Goal: Information Seeking & Learning: Learn about a topic

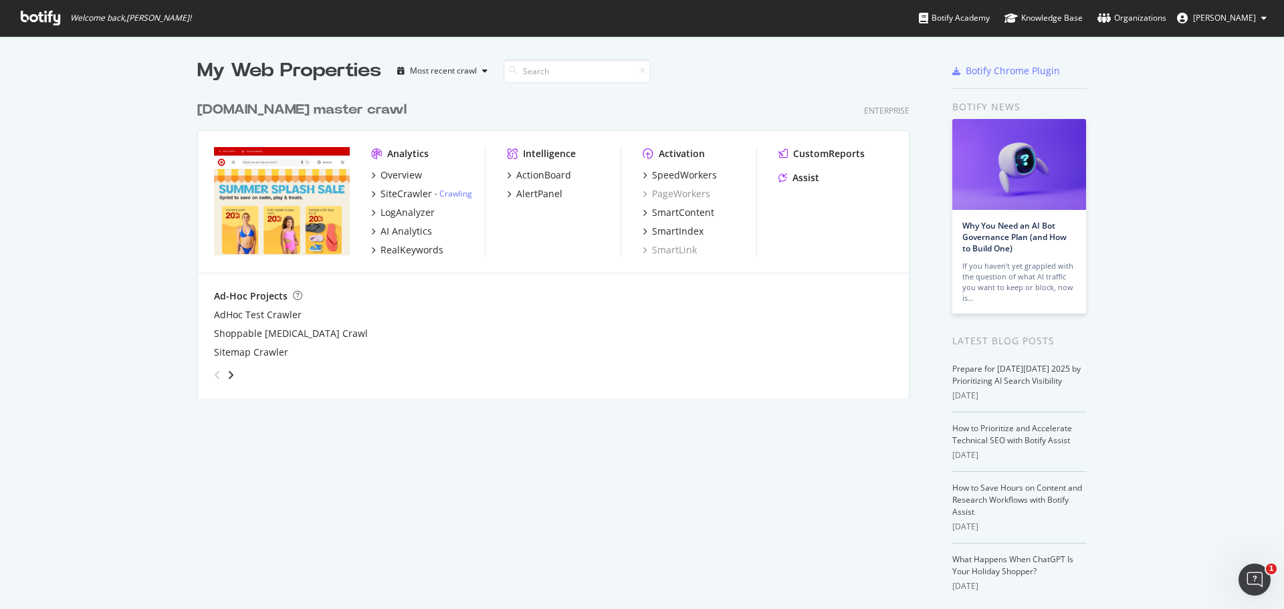
scroll to position [304, 713]
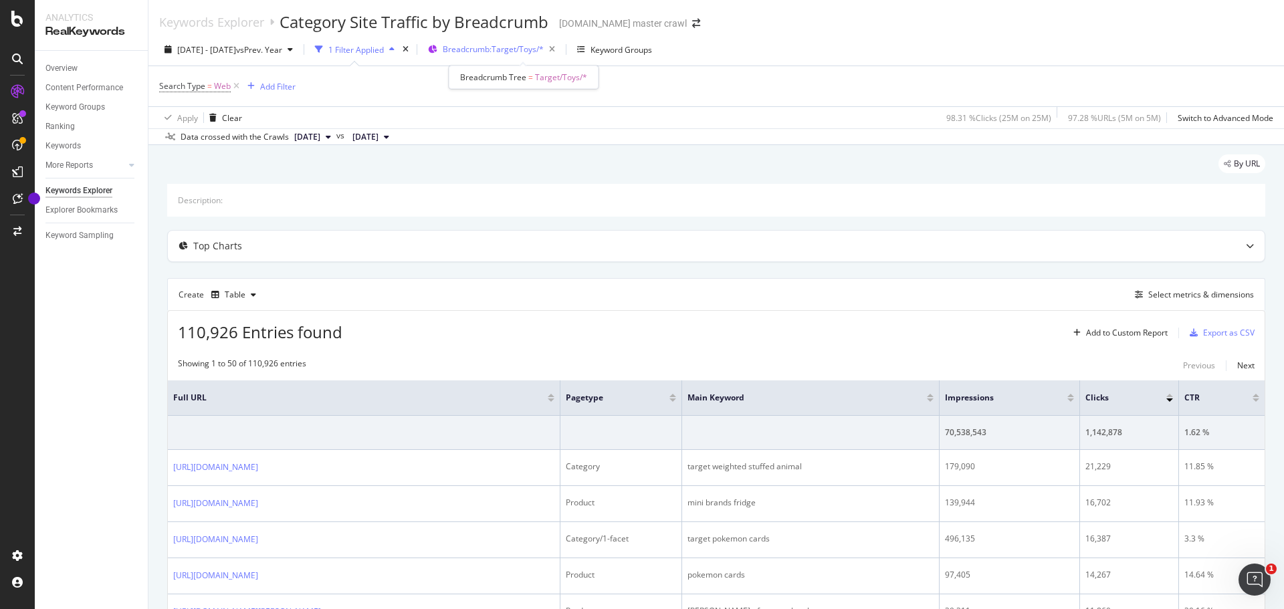
click at [536, 49] on span "Breadcrumb: Target/Toys/*" at bounding box center [493, 48] width 101 height 11
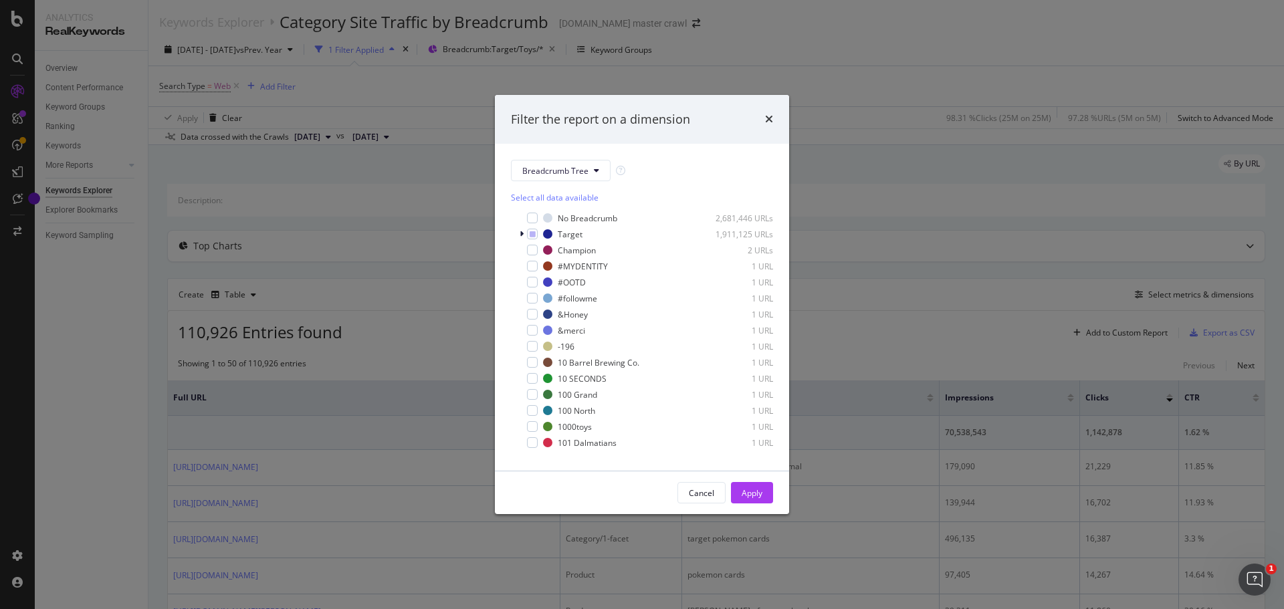
click at [881, 74] on div "Filter the report on a dimension Breadcrumb Tree Select all data available No B…" at bounding box center [642, 304] width 1284 height 609
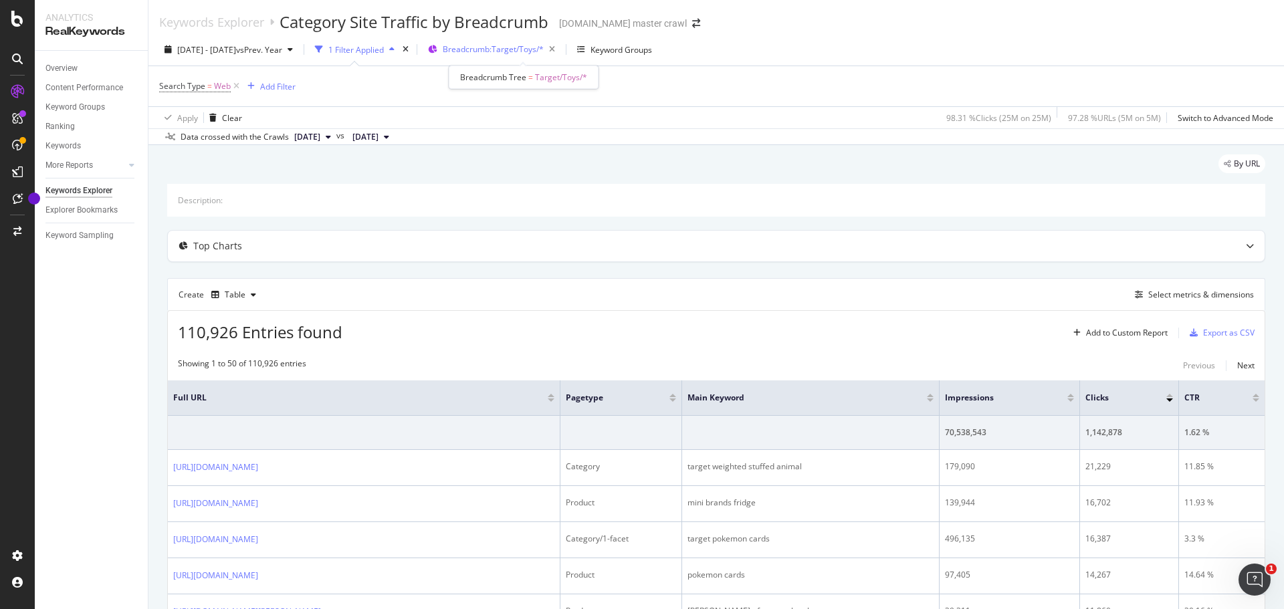
click at [507, 43] on div "Breadcrumb: Target/Toys/*" at bounding box center [502, 49] width 118 height 19
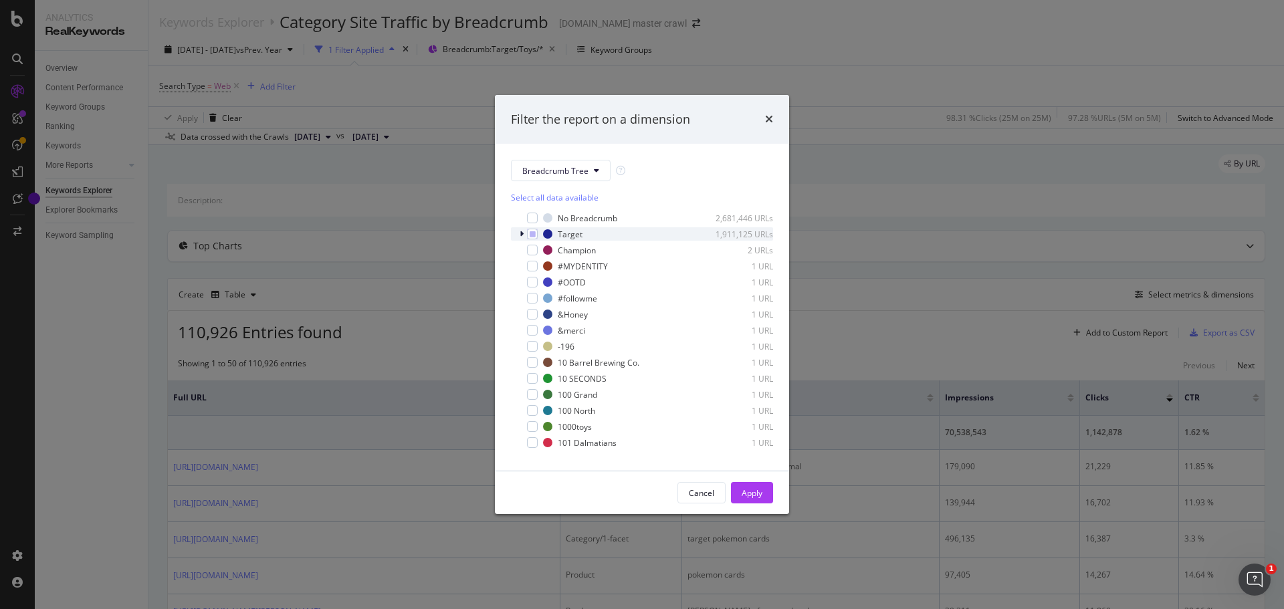
click at [523, 231] on icon "modal" at bounding box center [522, 234] width 4 height 8
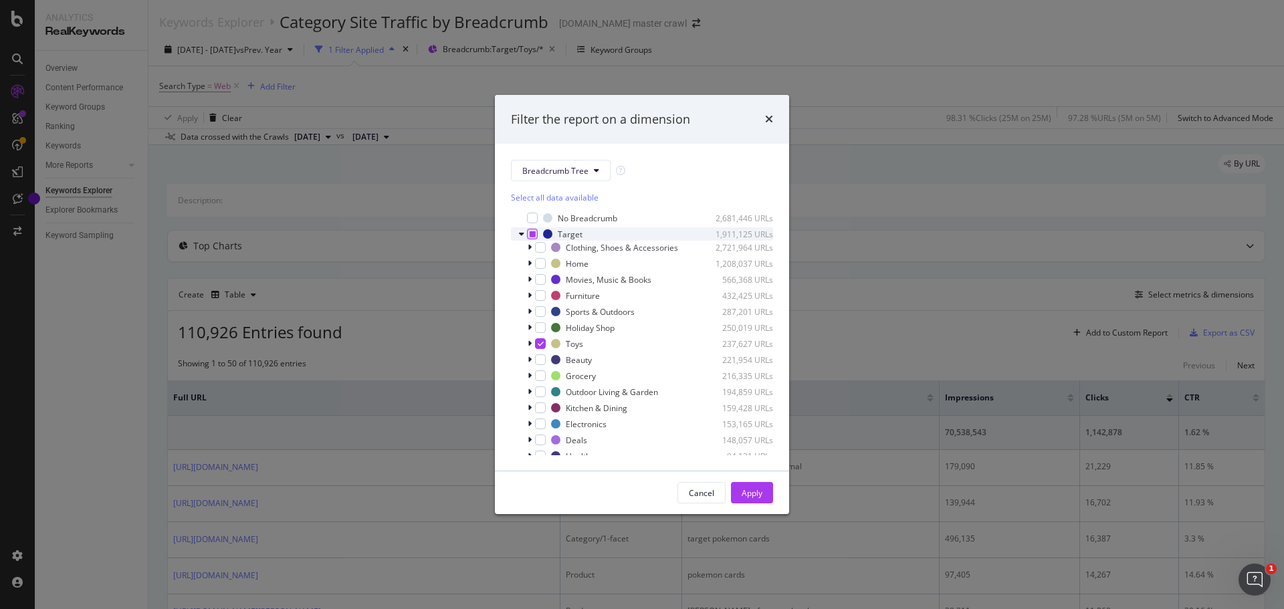
click at [532, 230] on div "modal" at bounding box center [532, 234] width 11 height 11
click at [527, 314] on div "modal" at bounding box center [531, 311] width 8 height 13
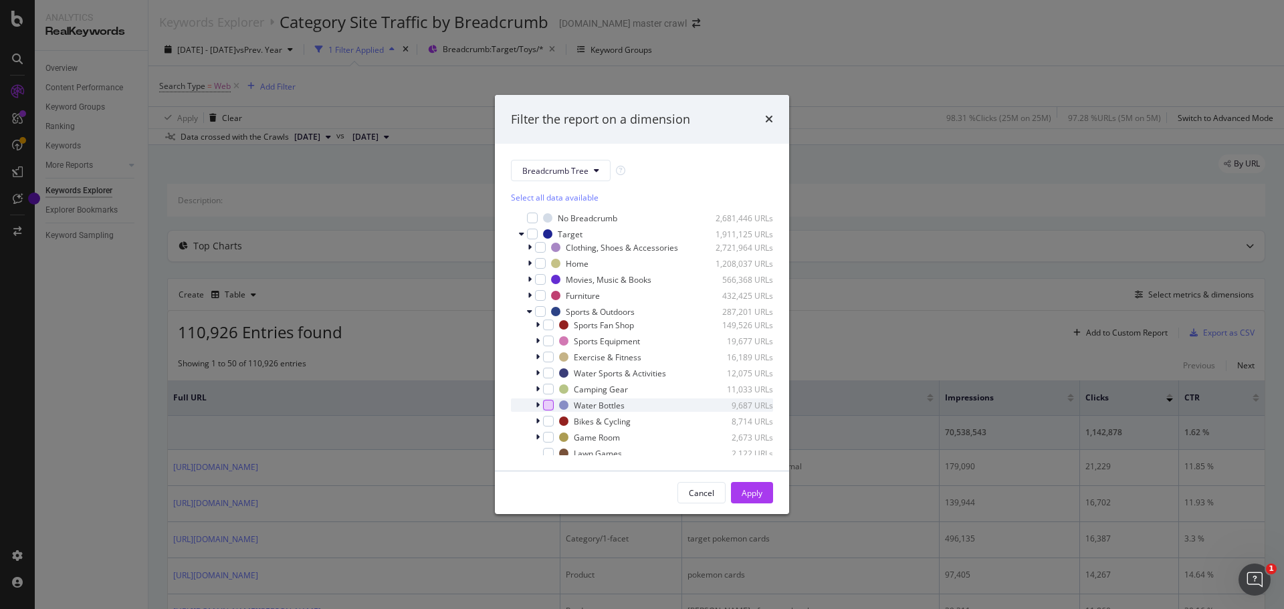
click at [546, 409] on div "modal" at bounding box center [548, 405] width 11 height 11
click at [762, 493] on button "Apply" at bounding box center [752, 492] width 42 height 21
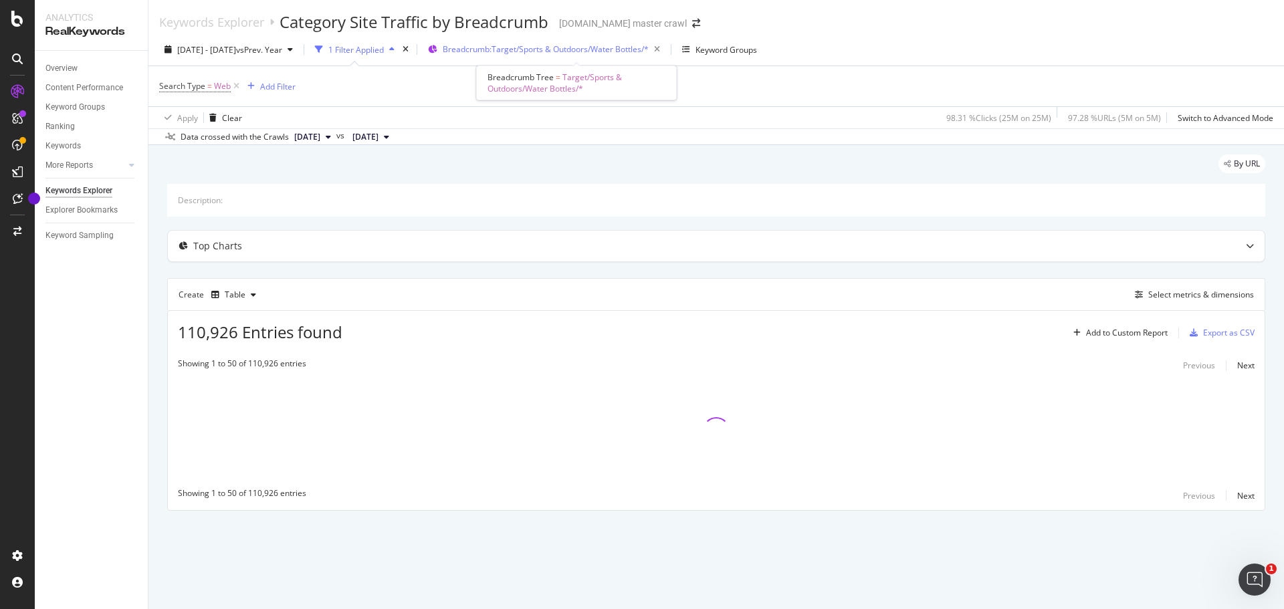
click at [574, 43] on span "Breadcrumb: Target/Sports & Outdoors/Water Bottles/*" at bounding box center [546, 48] width 206 height 11
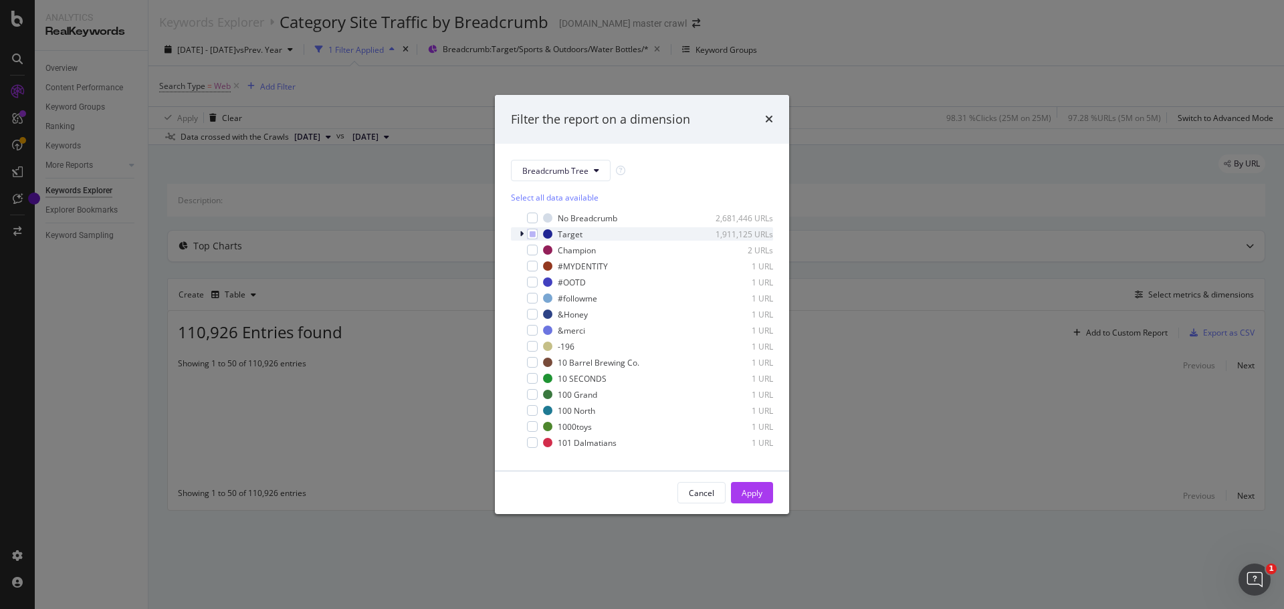
click at [521, 234] on icon "modal" at bounding box center [522, 234] width 4 height 8
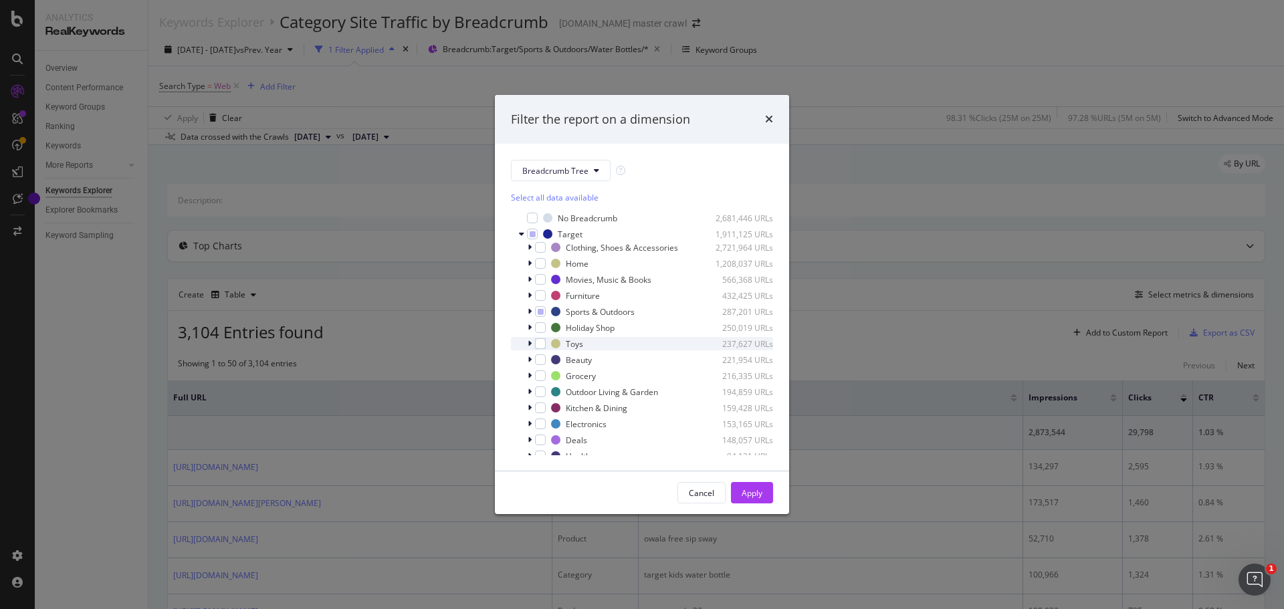
click at [524, 344] on div "Toys 237,627 URLs" at bounding box center [642, 343] width 262 height 13
click at [695, 492] on div "Cancel" at bounding box center [701, 492] width 25 height 11
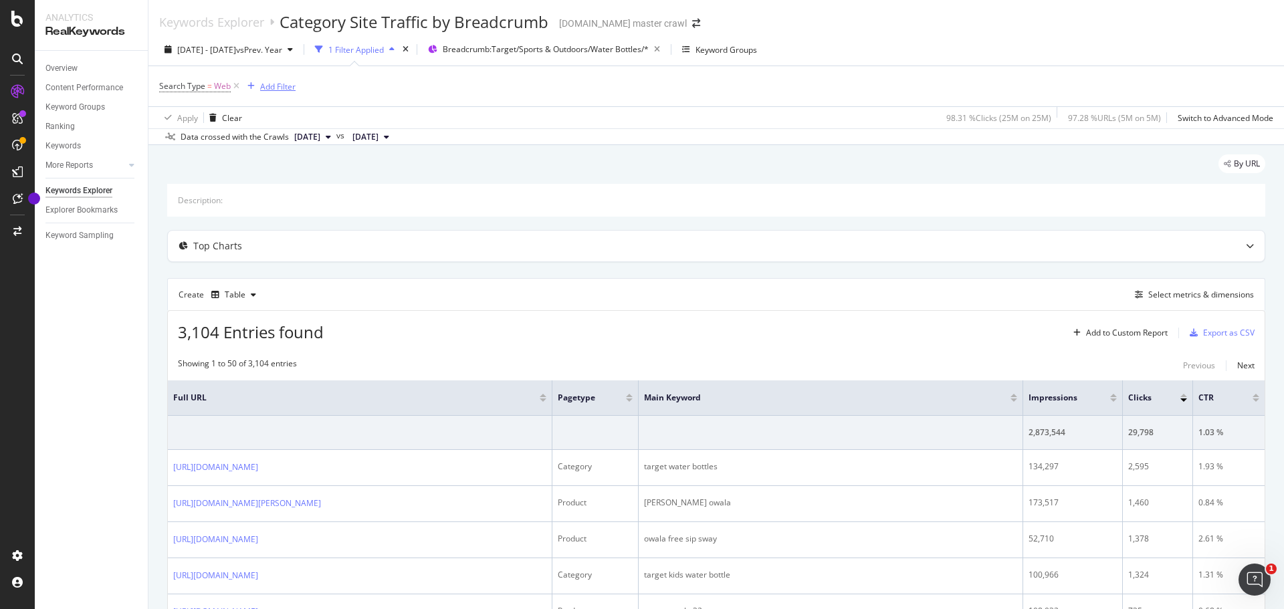
click at [282, 88] on div "Add Filter" at bounding box center [277, 86] width 35 height 11
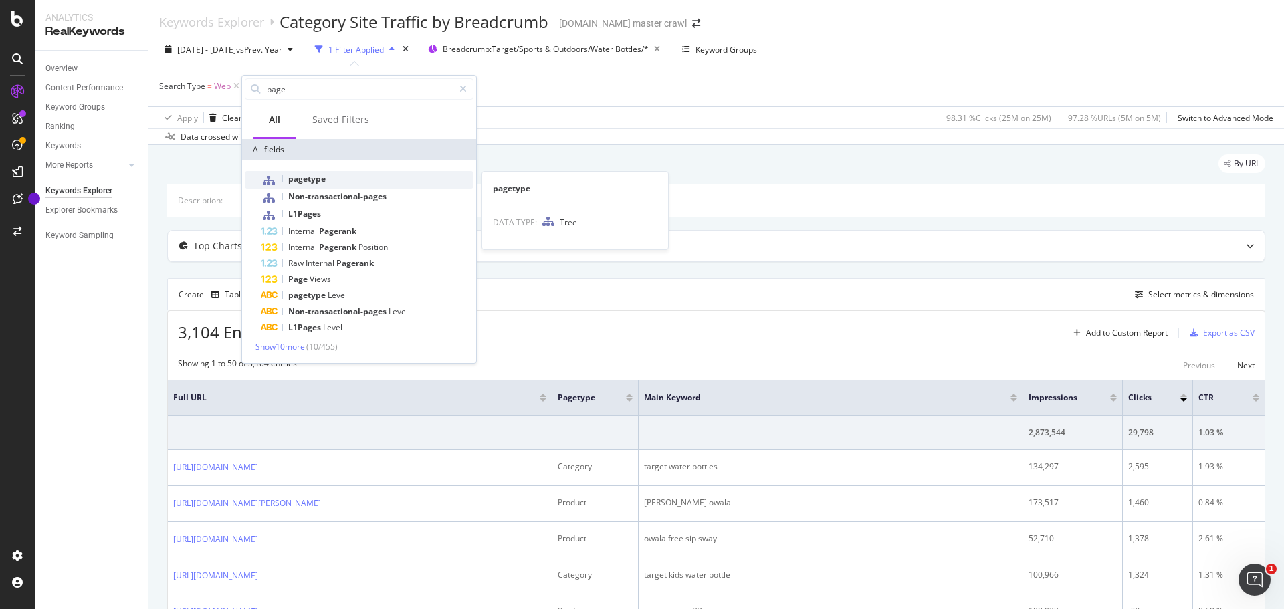
type input "page"
click at [323, 175] on span "pagetype" at bounding box center [306, 178] width 37 height 11
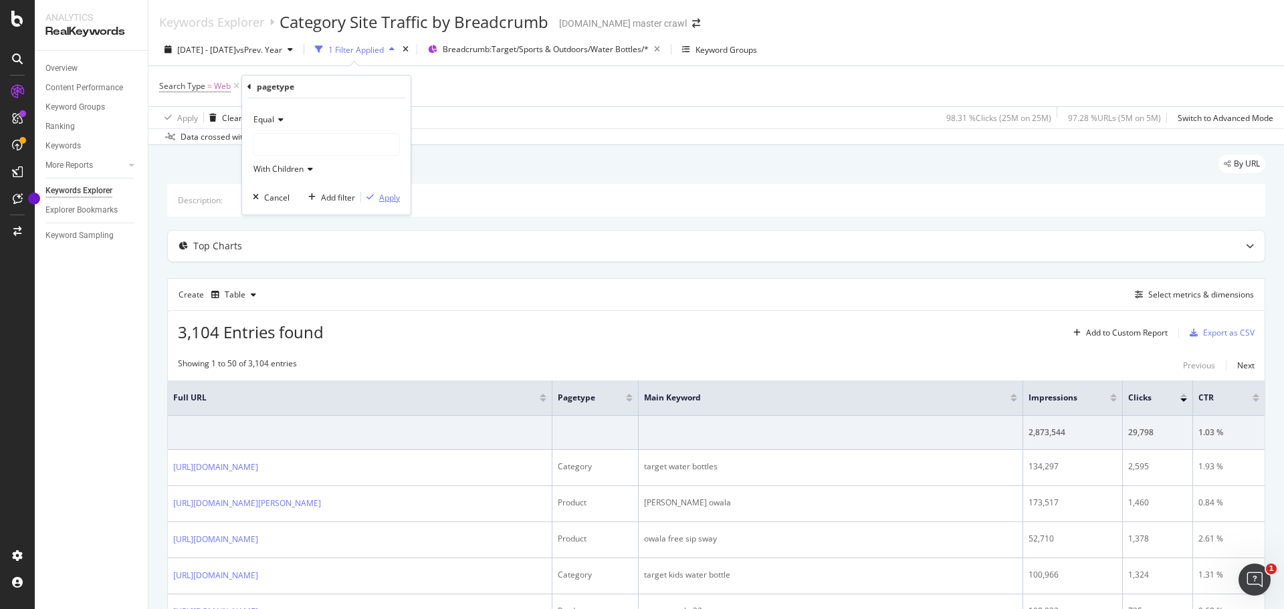
click at [395, 199] on div "Apply" at bounding box center [389, 197] width 21 height 11
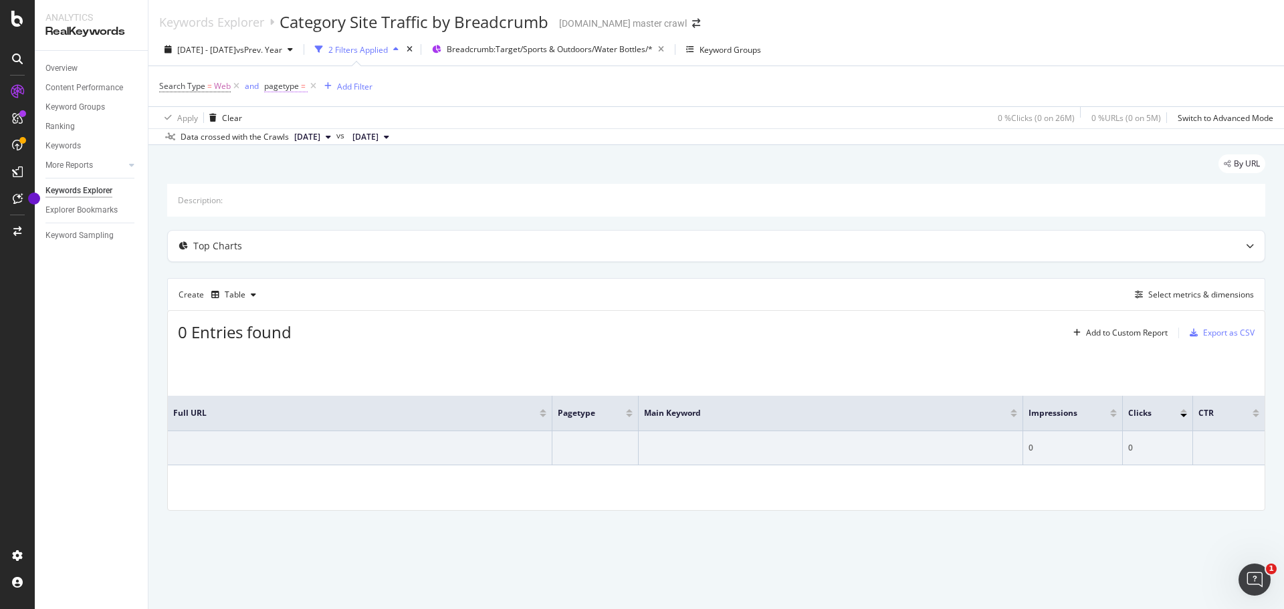
click at [302, 84] on span "=" at bounding box center [303, 85] width 5 height 11
click at [312, 168] on span "With Children" at bounding box center [301, 166] width 50 height 11
click at [343, 195] on div "With Children" at bounding box center [350, 194] width 143 height 17
click at [402, 197] on div "Apply" at bounding box center [412, 195] width 21 height 11
click at [219, 86] on span "Web" at bounding box center [222, 86] width 17 height 19
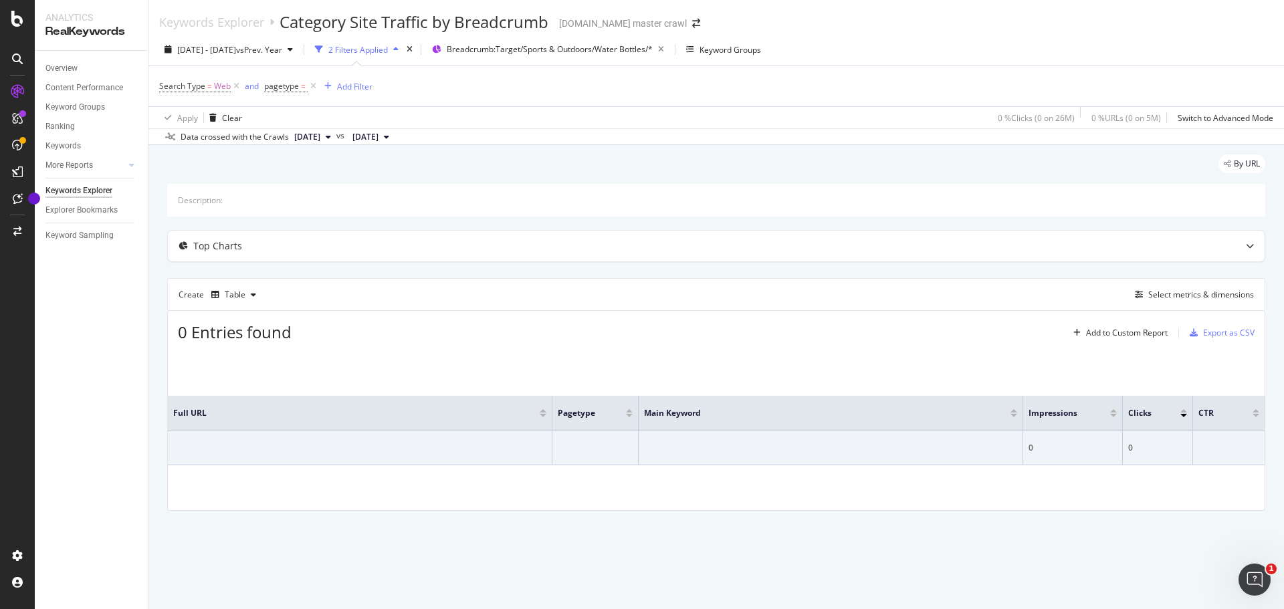
click at [363, 184] on div "Description:" at bounding box center [716, 200] width 1098 height 33
click at [227, 120] on div "Clear" at bounding box center [232, 117] width 20 height 11
click at [298, 84] on span "pagetype" at bounding box center [281, 85] width 35 height 11
click at [314, 142] on div at bounding box center [349, 142] width 146 height 21
click at [311, 126] on div "Equal" at bounding box center [348, 117] width 147 height 21
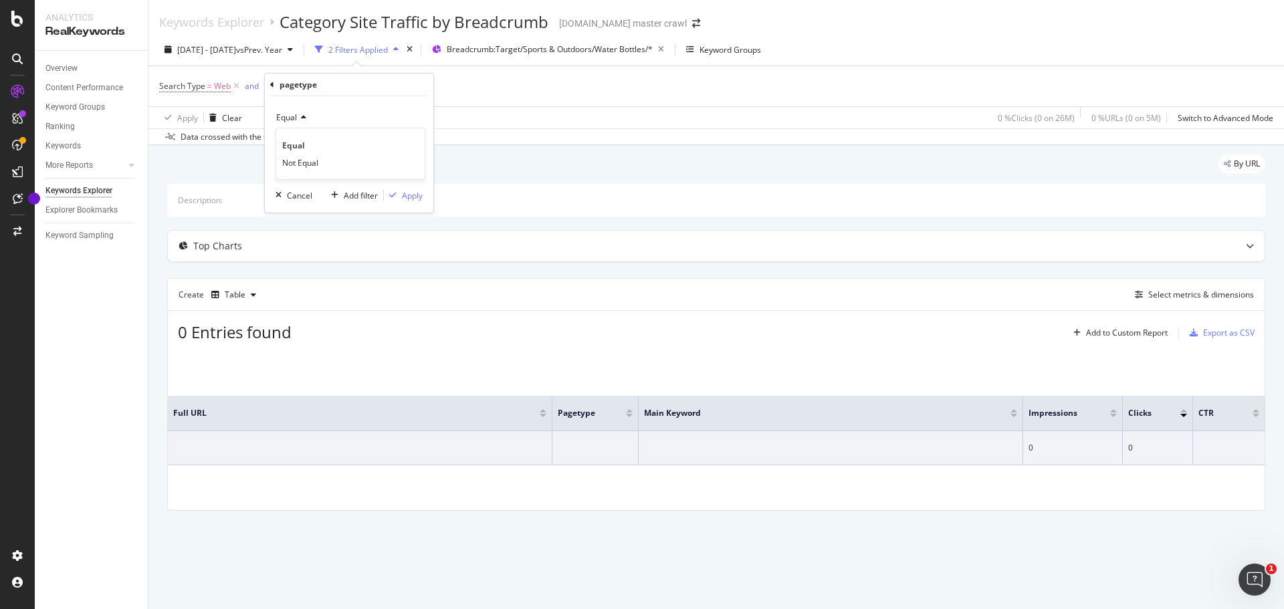
drag, startPoint x: 295, startPoint y: 107, endPoint x: 298, endPoint y: 118, distance: 11.2
click at [295, 110] on div "Equal" at bounding box center [348, 117] width 147 height 21
click at [298, 117] on icon at bounding box center [301, 118] width 9 height 8
click at [320, 148] on div at bounding box center [349, 142] width 146 height 21
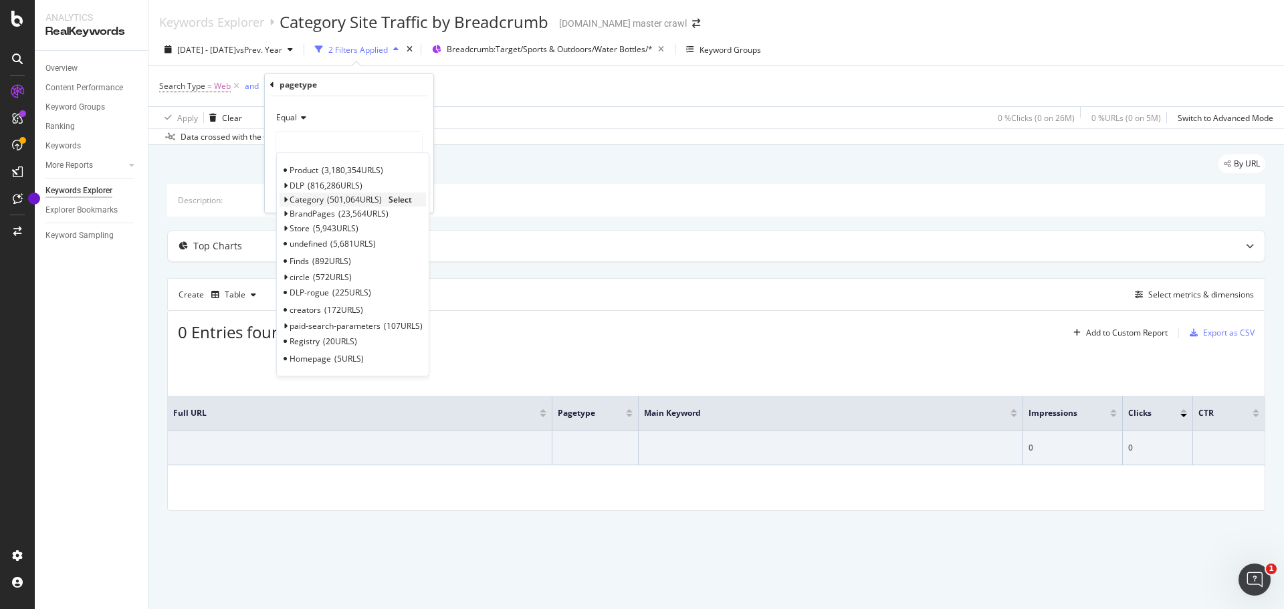
click at [330, 201] on span "501,064 URLS" at bounding box center [354, 199] width 55 height 11
click at [401, 201] on span "Select" at bounding box center [400, 199] width 23 height 11
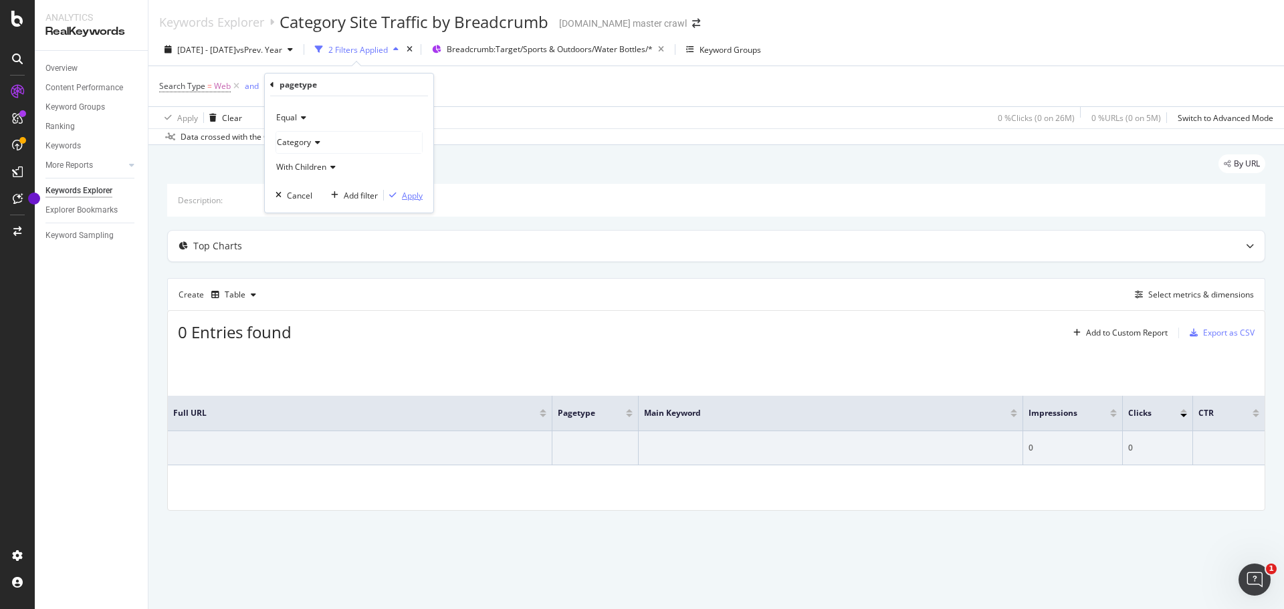
click at [406, 194] on div "Apply" at bounding box center [412, 195] width 21 height 11
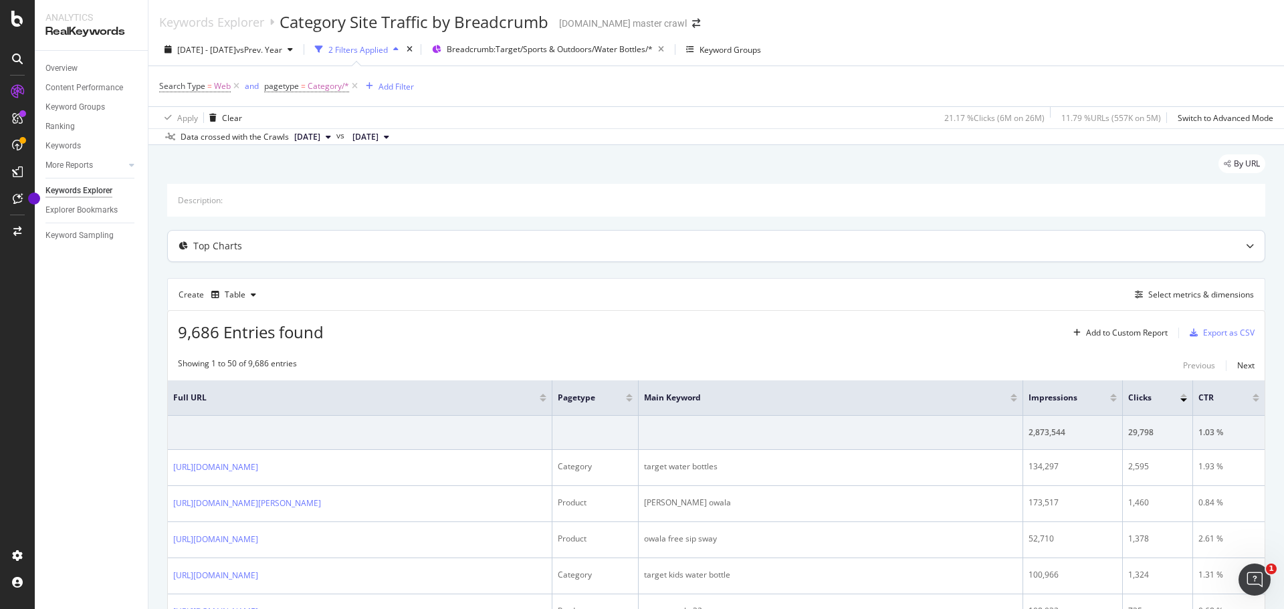
click at [314, 248] on div "Top Charts" at bounding box center [690, 245] width 1044 height 13
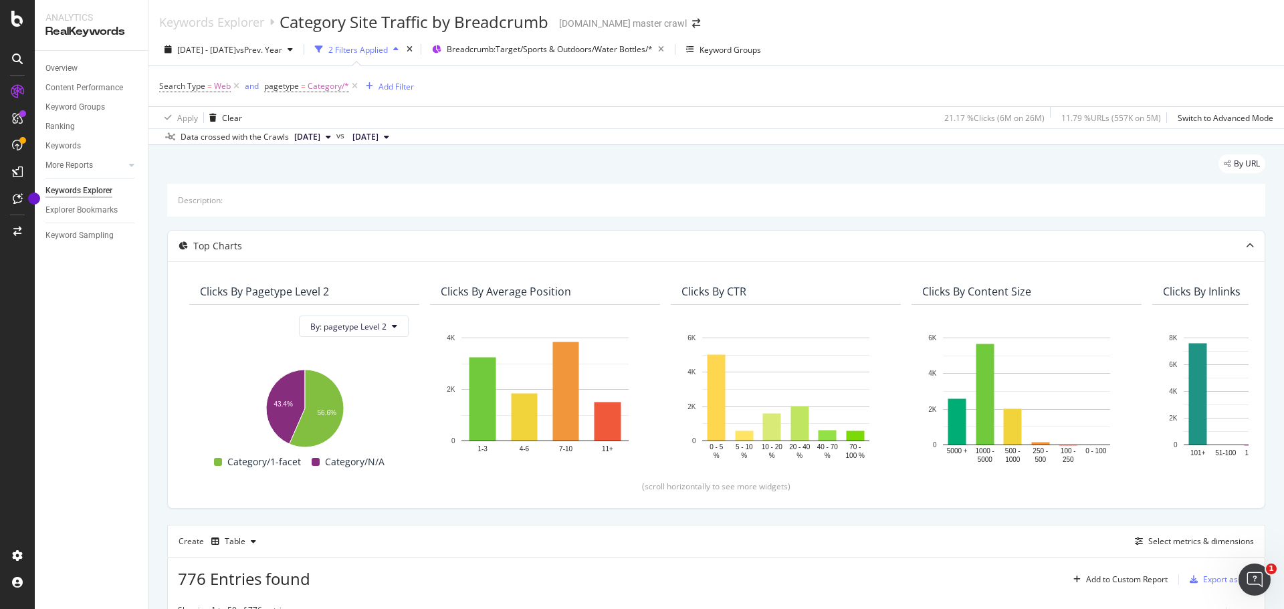
drag, startPoint x: 352, startPoint y: 83, endPoint x: 303, endPoint y: 96, distance: 51.3
click at [303, 96] on div "Search Type = Web and pagetype = Category/* Add Filter" at bounding box center [716, 86] width 1114 height 40
click at [318, 88] on span "Category/*" at bounding box center [328, 86] width 41 height 19
click at [335, 140] on div at bounding box center [349, 142] width 146 height 21
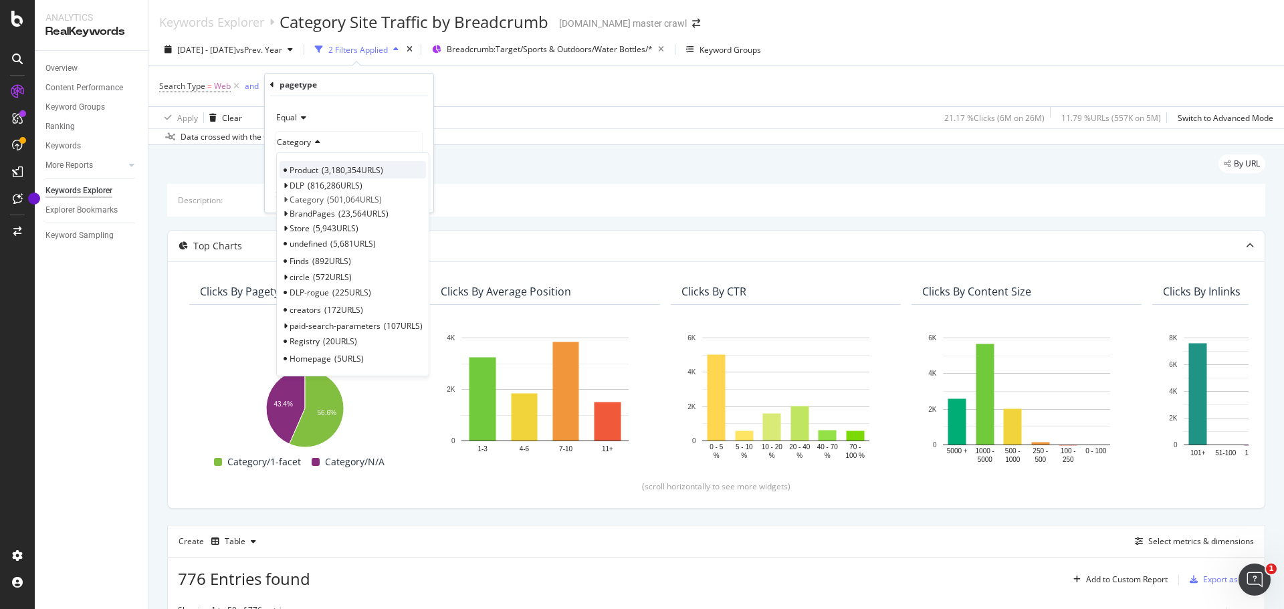
click at [302, 164] on span "Product" at bounding box center [304, 169] width 29 height 11
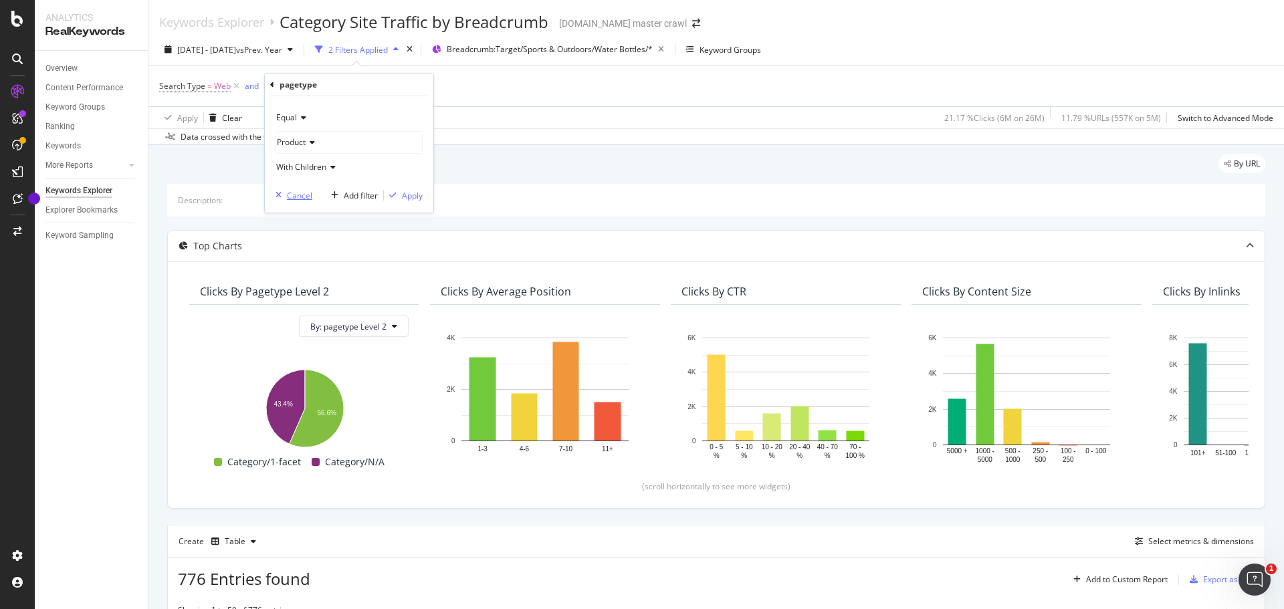
click at [295, 191] on div "Cancel" at bounding box center [299, 195] width 25 height 11
click at [332, 88] on span "Category/*" at bounding box center [328, 86] width 41 height 19
click at [293, 194] on div "Cancel" at bounding box center [299, 195] width 25 height 11
click at [333, 84] on span "Category/*" at bounding box center [328, 86] width 41 height 19
drag, startPoint x: 314, startPoint y: 167, endPoint x: 367, endPoint y: 158, distance: 53.4
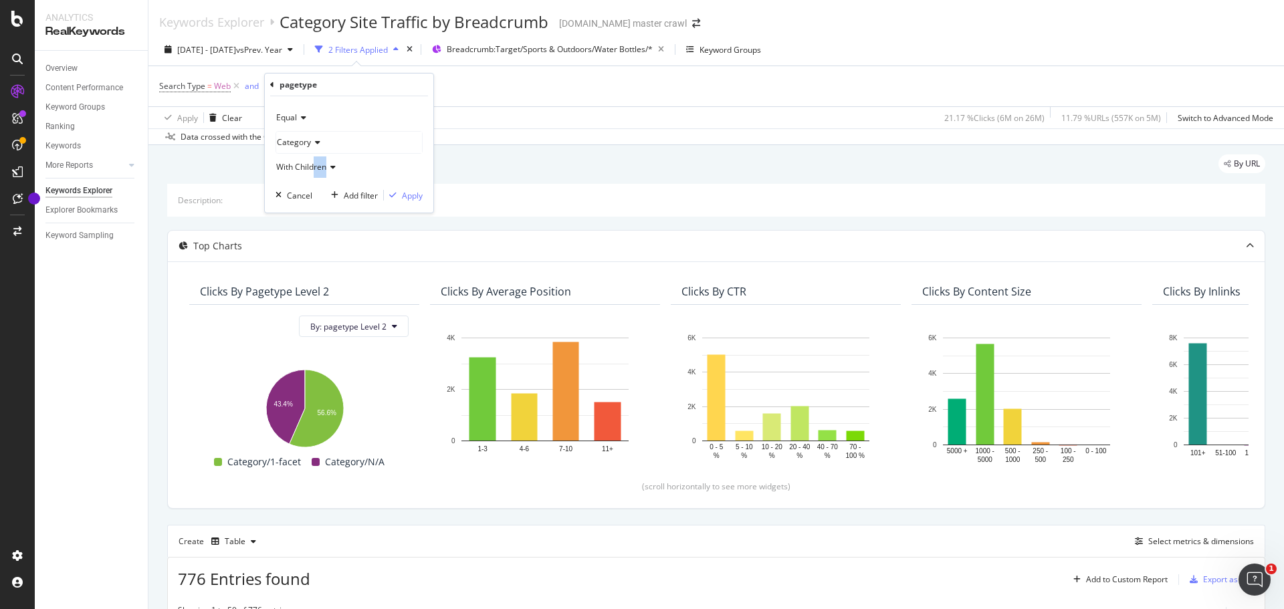
click at [367, 158] on div "With Children" at bounding box center [348, 166] width 147 height 21
click at [405, 124] on div "Equal" at bounding box center [348, 117] width 147 height 21
click at [418, 191] on div "Apply" at bounding box center [412, 195] width 21 height 11
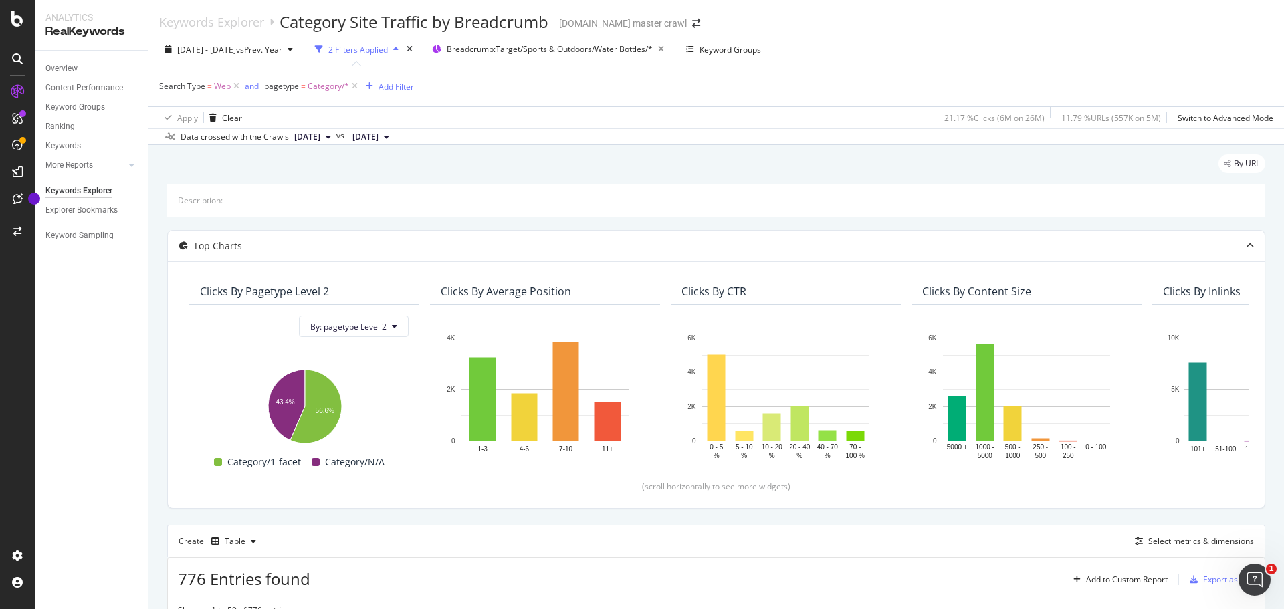
click at [332, 83] on span "Category/*" at bounding box center [328, 86] width 41 height 19
click at [325, 144] on div "Category" at bounding box center [349, 142] width 146 height 21
click at [303, 118] on icon at bounding box center [301, 118] width 9 height 8
click at [289, 160] on span "Not Equal" at bounding box center [300, 162] width 36 height 11
click at [312, 121] on span "Not Equal" at bounding box center [294, 117] width 36 height 11
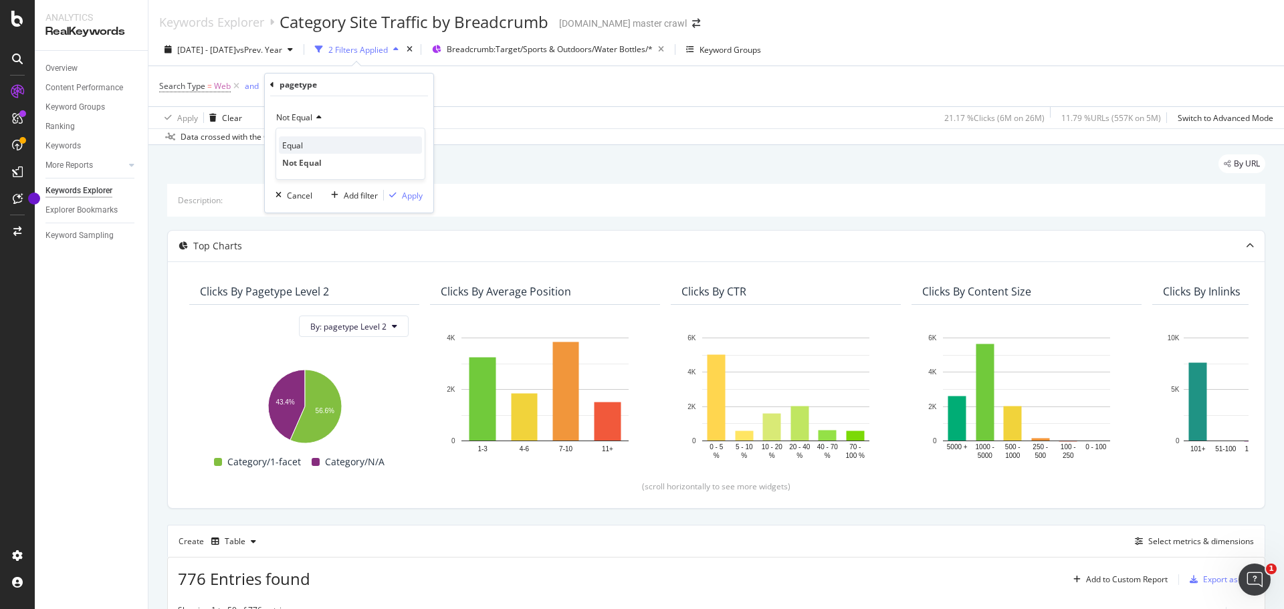
click at [311, 149] on div "Equal" at bounding box center [350, 144] width 143 height 17
click at [498, 142] on div "Data crossed with the Crawls 2025 Oct. 6th vs 2024 Sep. 1st" at bounding box center [715, 136] width 1135 height 16
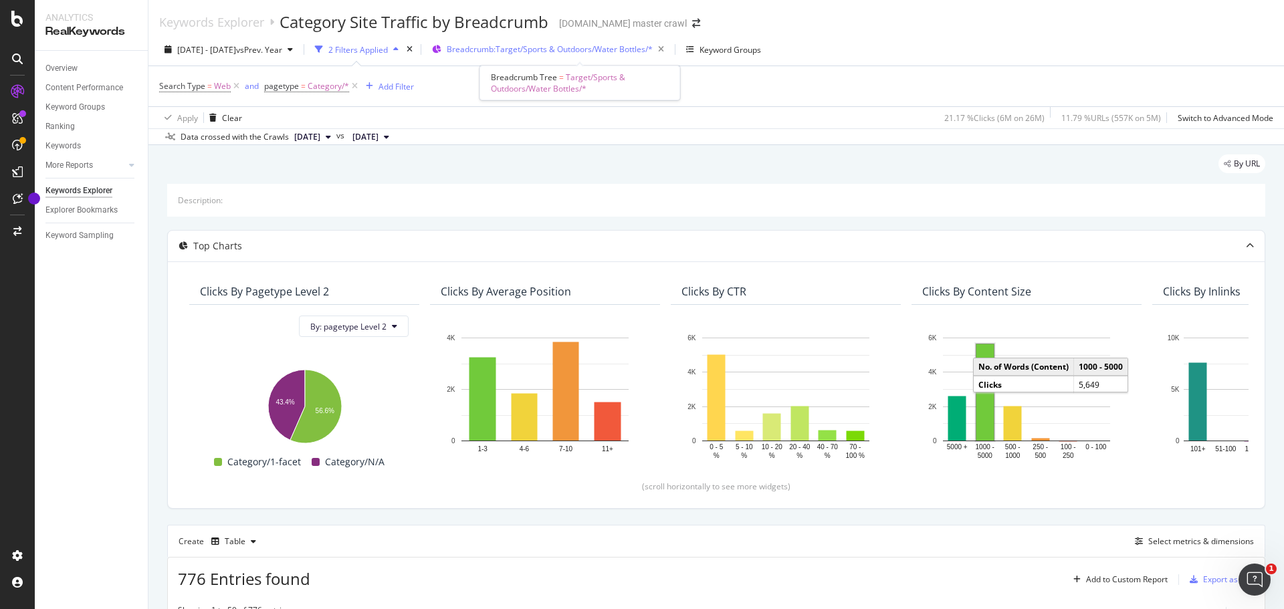
click at [524, 50] on span "Breadcrumb: Target/Sports & Outdoors/Water Bottles/*" at bounding box center [550, 48] width 206 height 11
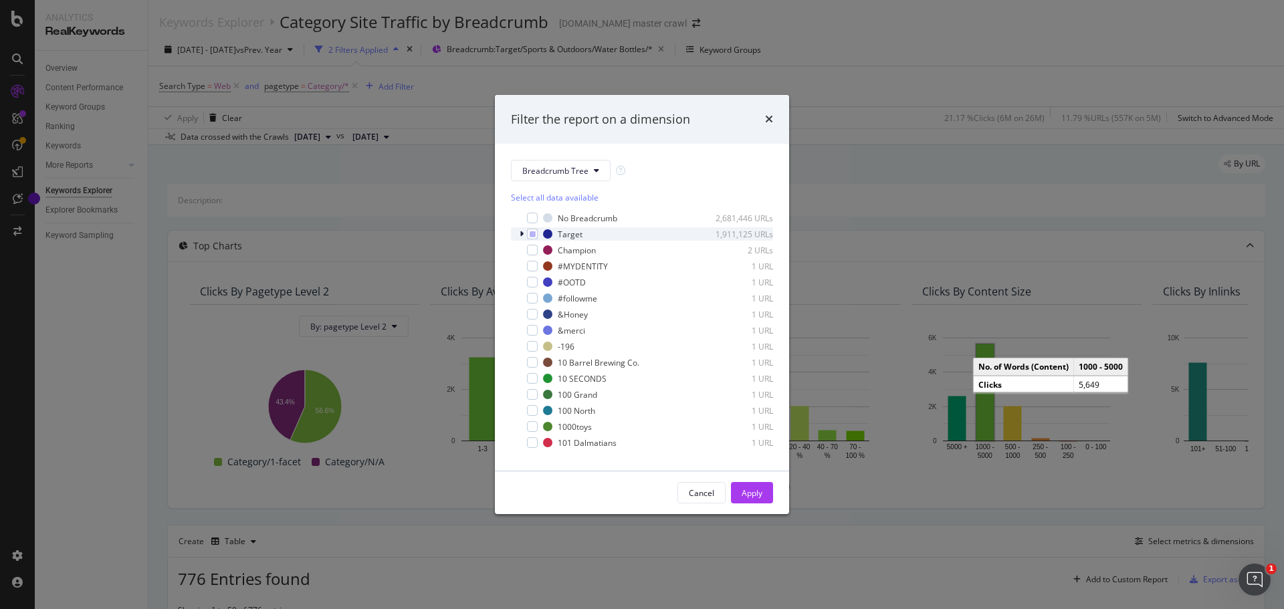
click at [522, 234] on icon "modal" at bounding box center [522, 234] width 4 height 8
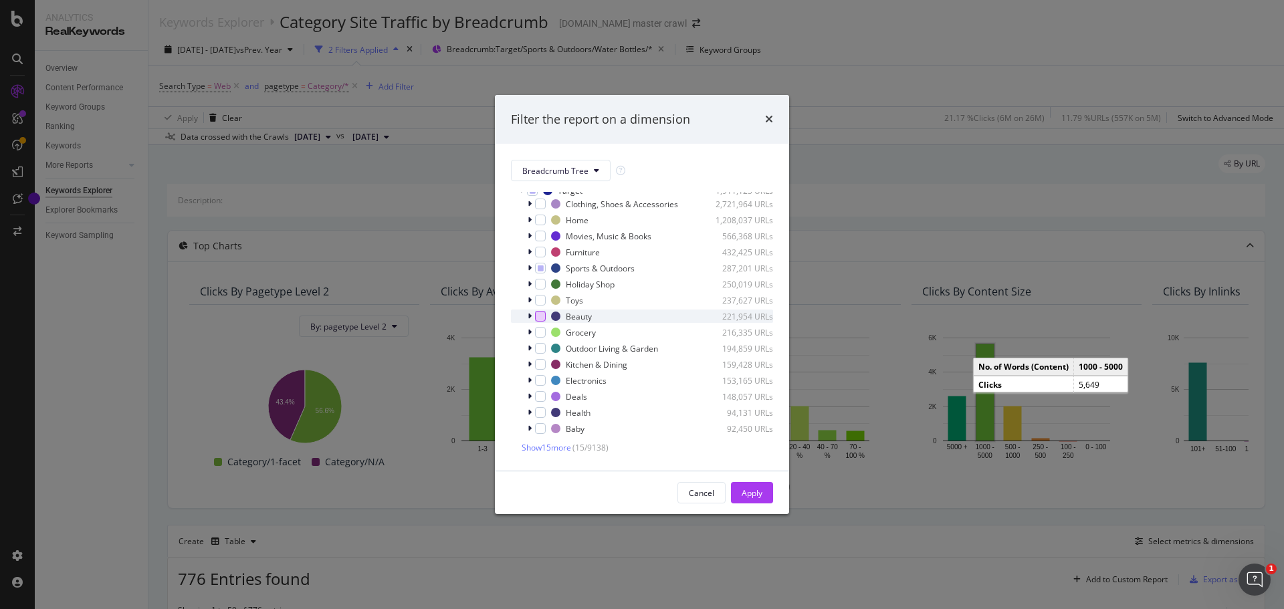
scroll to position [67, 0]
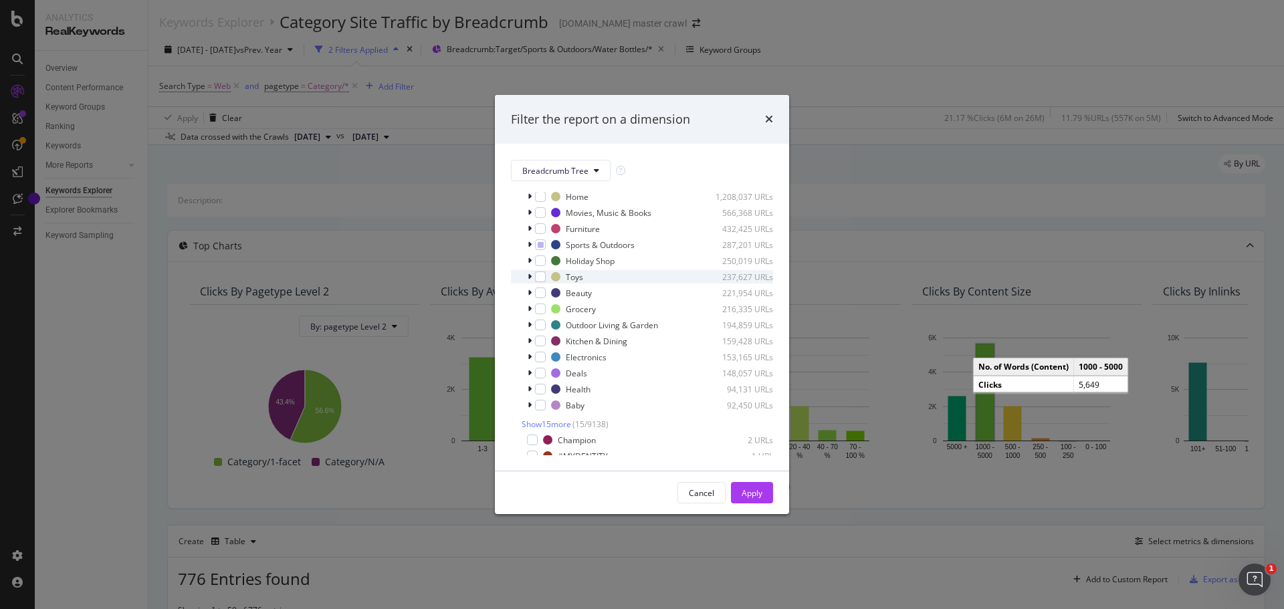
click at [540, 283] on div "Toys 237,627 URLs" at bounding box center [642, 276] width 262 height 13
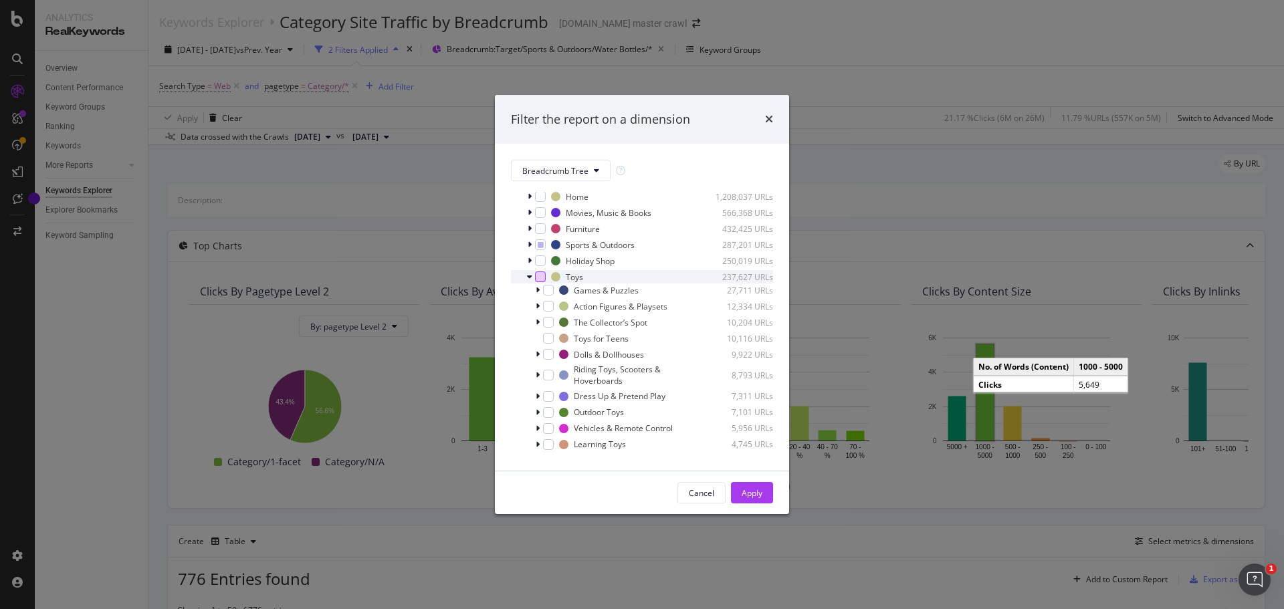
click at [541, 271] on div "modal" at bounding box center [540, 276] width 11 height 11
click at [756, 494] on div "Apply" at bounding box center [752, 492] width 21 height 11
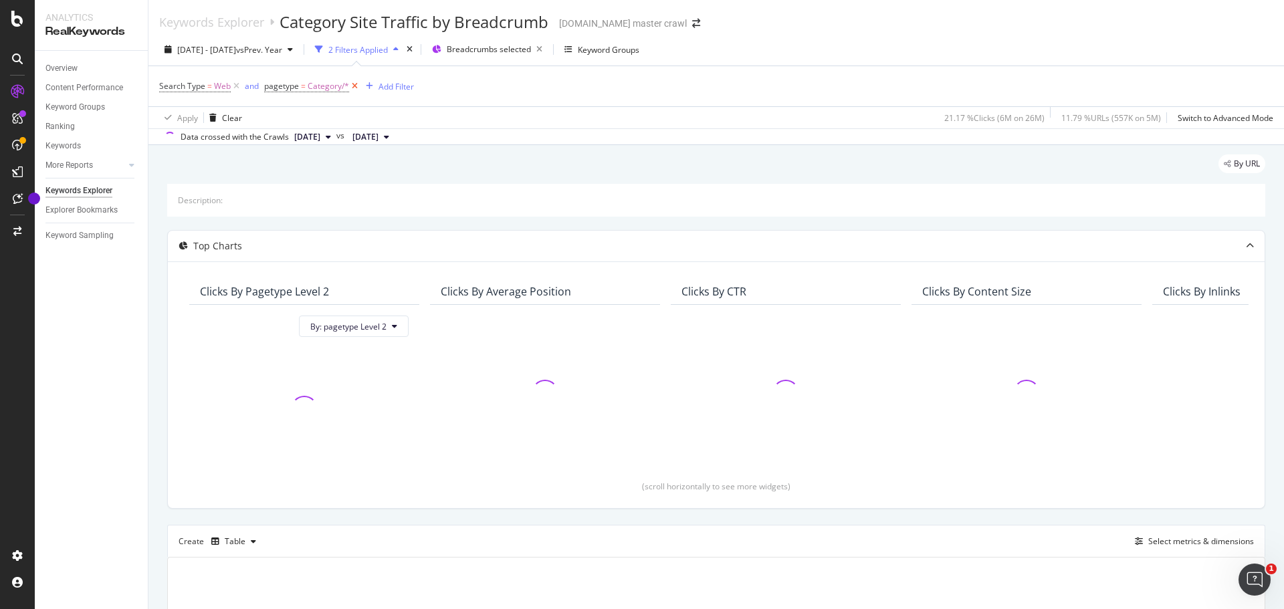
click at [351, 86] on icon at bounding box center [354, 86] width 11 height 13
click at [278, 80] on div "Add Filter" at bounding box center [268, 86] width 53 height 15
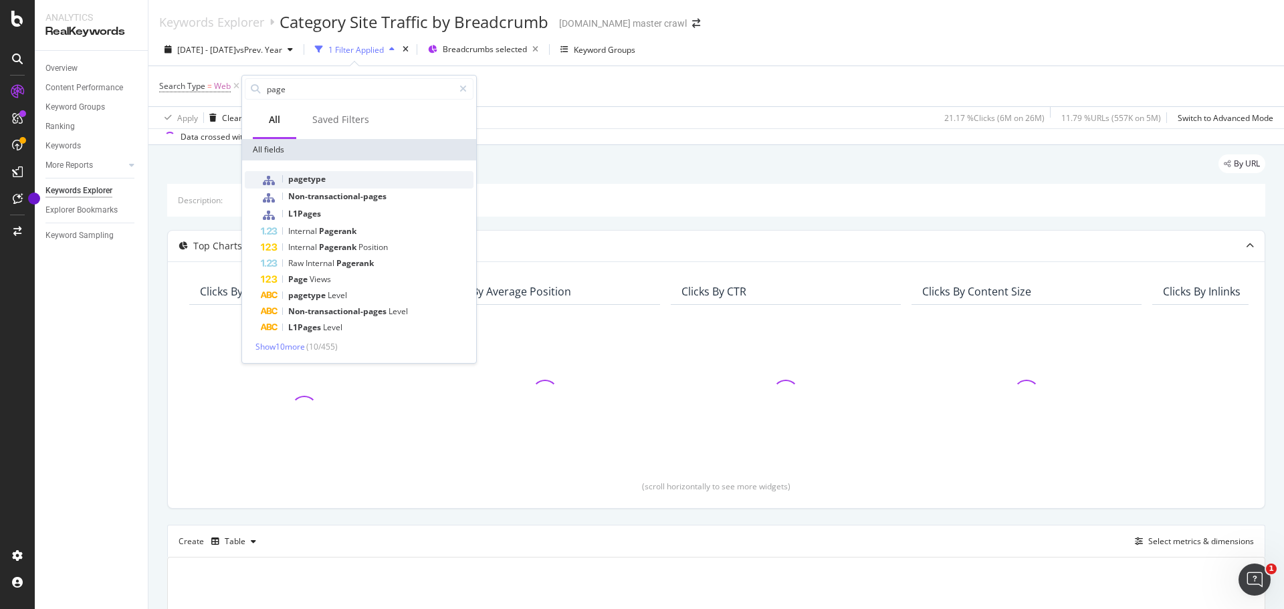
click at [344, 182] on div "pagetype" at bounding box center [367, 179] width 213 height 17
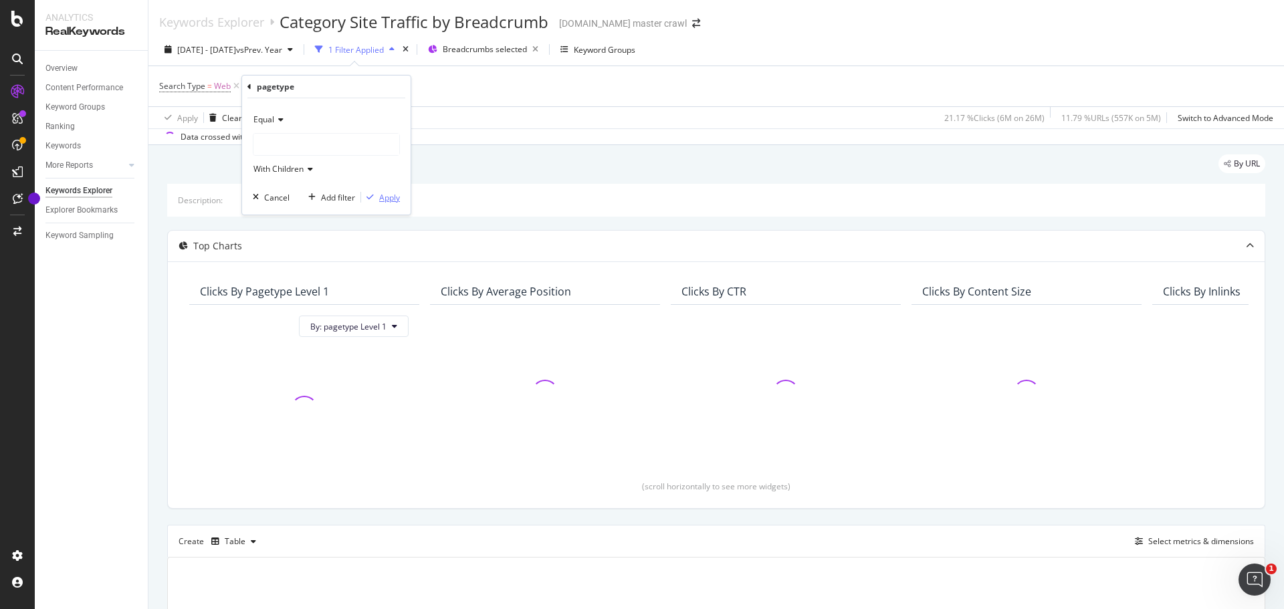
click at [391, 199] on div "Apply" at bounding box center [389, 197] width 21 height 11
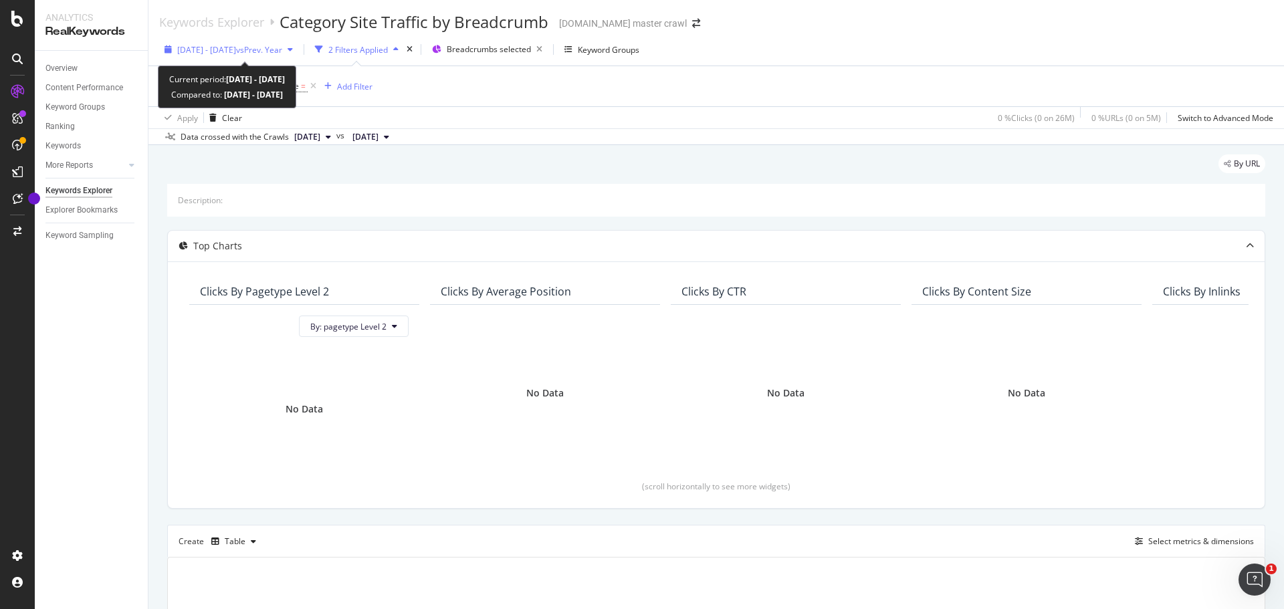
click at [175, 53] on div "button" at bounding box center [168, 49] width 18 height 8
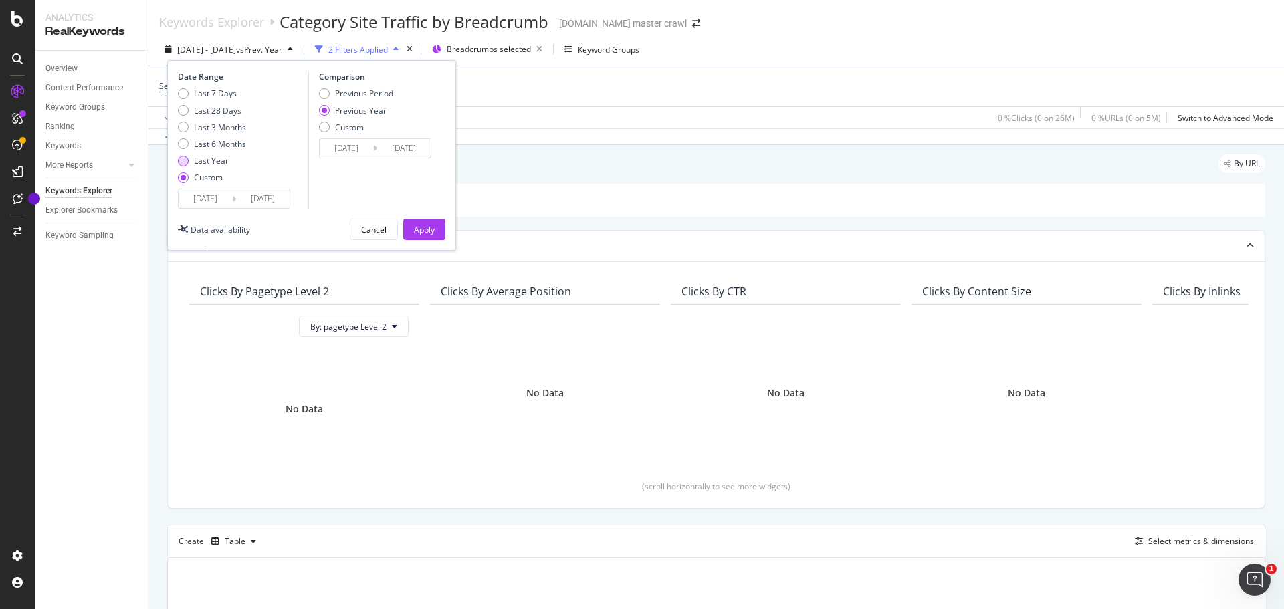
click at [209, 161] on div "Last Year" at bounding box center [211, 160] width 35 height 11
type input "2024/10/11"
type input "2025/10/10"
type input "2023/10/13"
type input "2024/10/11"
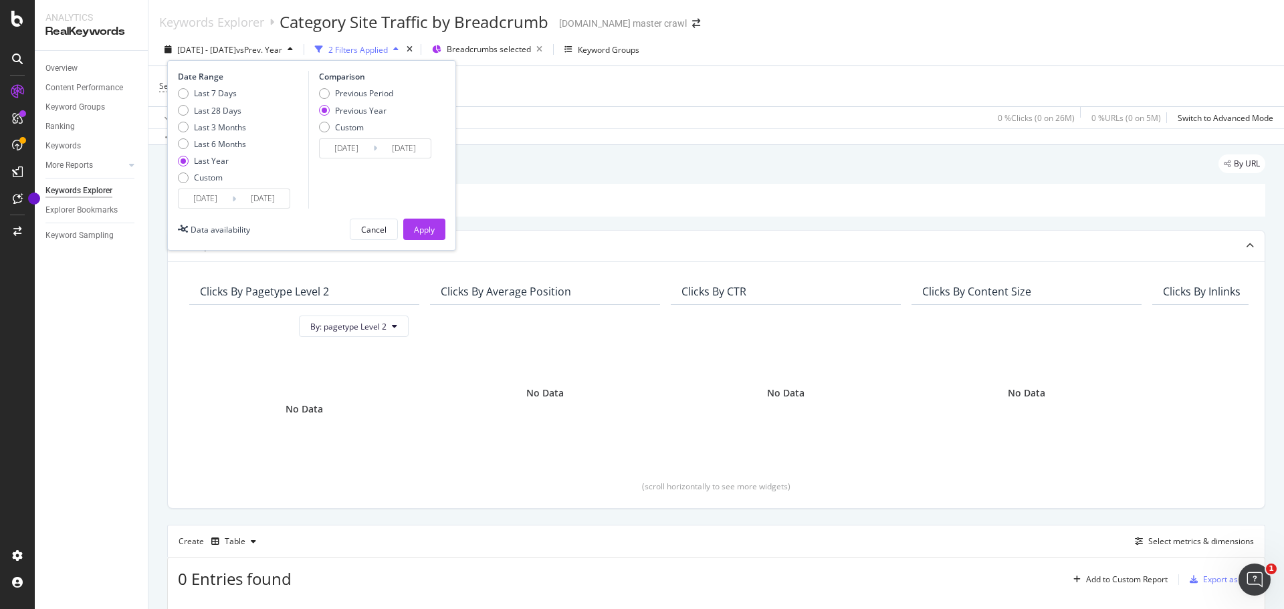
drag, startPoint x: 426, startPoint y: 225, endPoint x: 1124, endPoint y: 166, distance: 700.6
click at [426, 226] on div "Apply" at bounding box center [424, 229] width 21 height 11
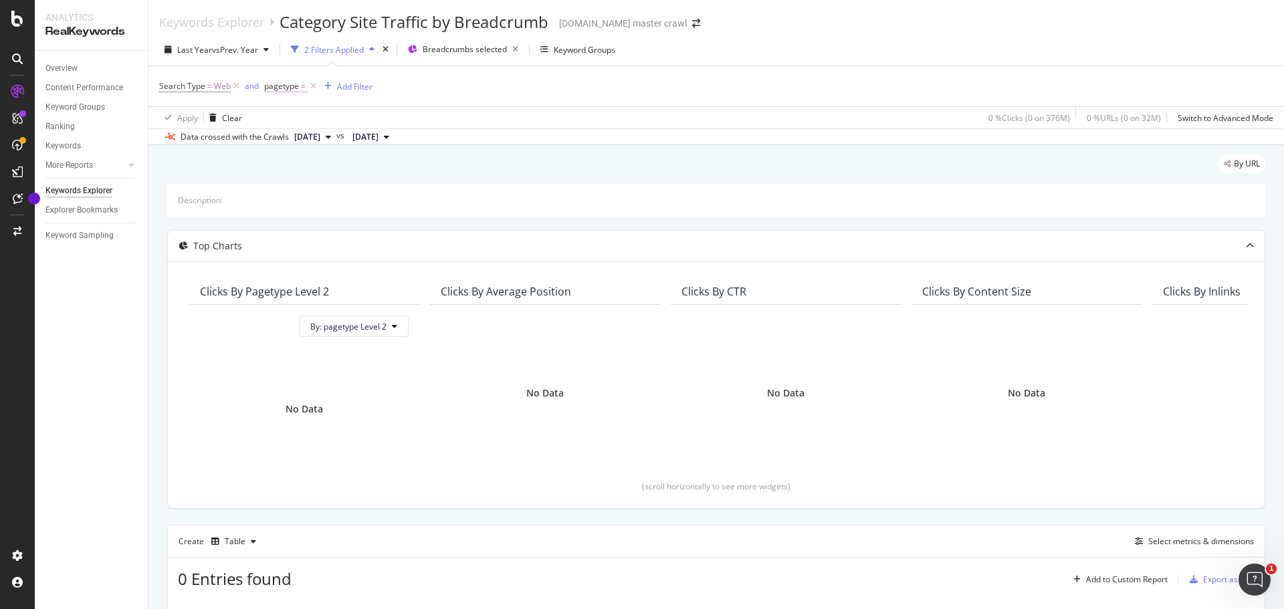
click at [282, 90] on span "pagetype" at bounding box center [281, 85] width 35 height 11
click at [287, 118] on span "Equal" at bounding box center [286, 117] width 21 height 11
click at [362, 113] on div "Equal" at bounding box center [348, 117] width 147 height 21
click at [343, 162] on div "With Children" at bounding box center [348, 166] width 147 height 21
click at [331, 198] on span "With Children" at bounding box center [310, 194] width 56 height 11
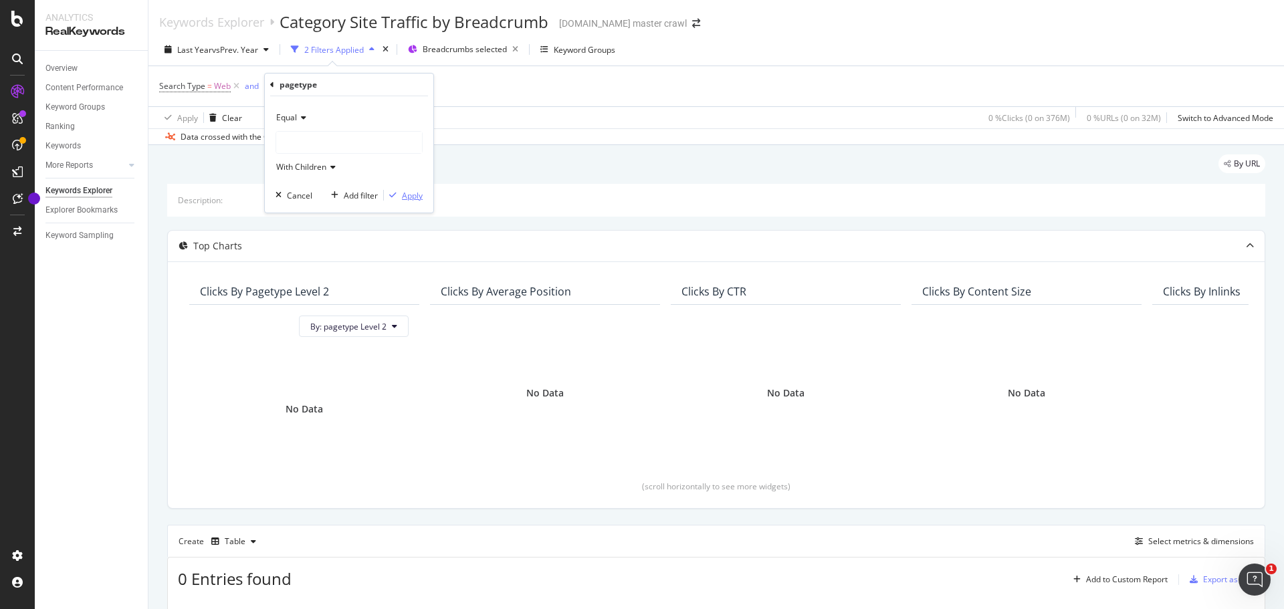
click at [410, 200] on div "Apply" at bounding box center [412, 195] width 21 height 11
click at [297, 89] on span "pagetype" at bounding box center [281, 85] width 35 height 11
click at [292, 202] on button "Cancel" at bounding box center [291, 195] width 42 height 13
